Goal: Browse casually: Explore the website without a specific task or goal

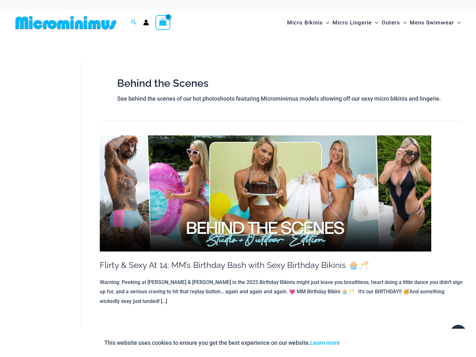
click at [277, 211] on img at bounding box center [265, 193] width 331 height 116
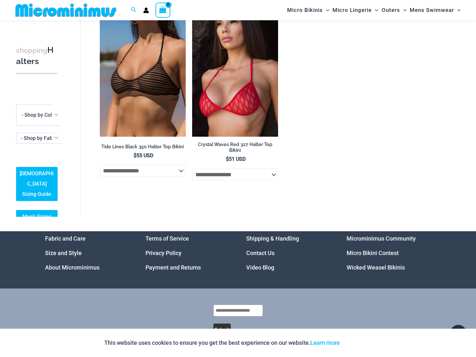
scroll to position [84, 0]
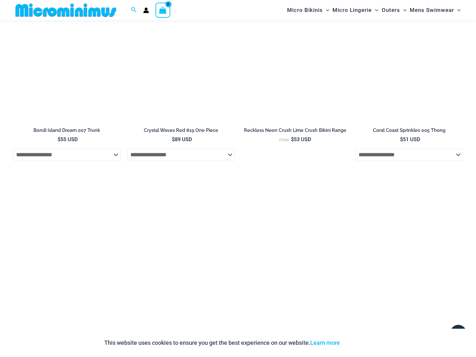
scroll to position [1900, 0]
